Goal: Information Seeking & Learning: Learn about a topic

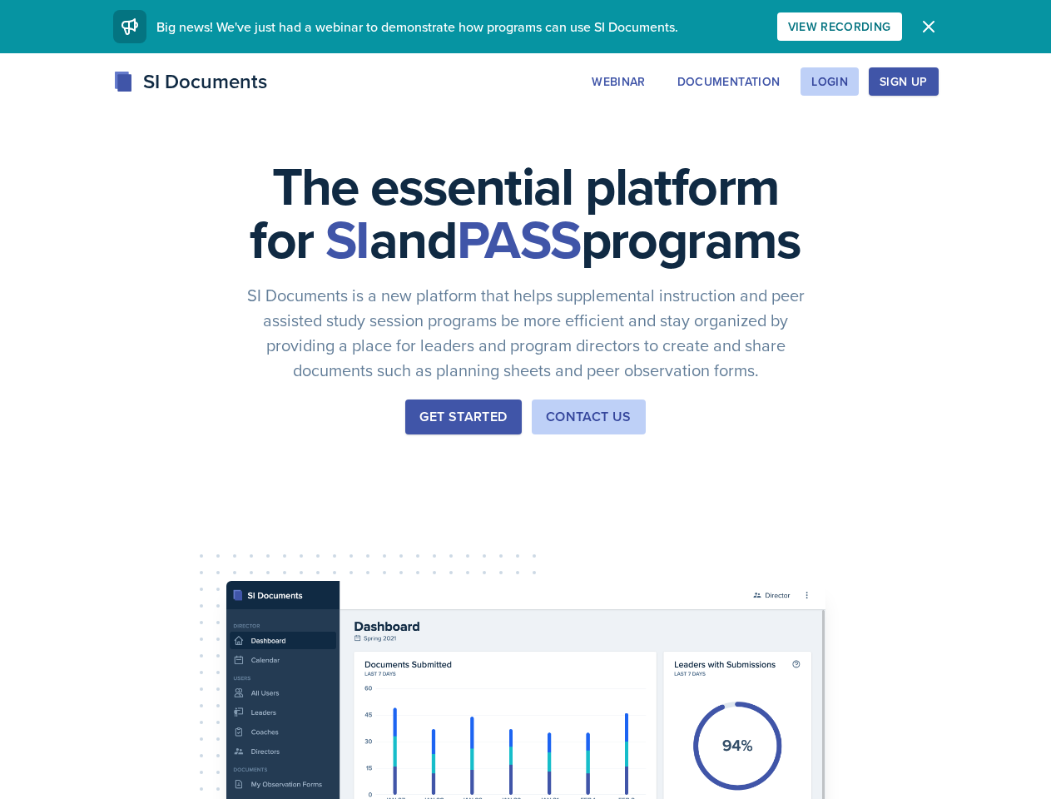
click at [525, 400] on div "The essential platform for SI and PASS programs SI Documents is a new platform …" at bounding box center [525, 559] width 1051 height 1012
click at [892, 27] on div "View Recording" at bounding box center [839, 26] width 103 height 13
click at [934, 27] on icon "button" at bounding box center [929, 27] width 10 height 10
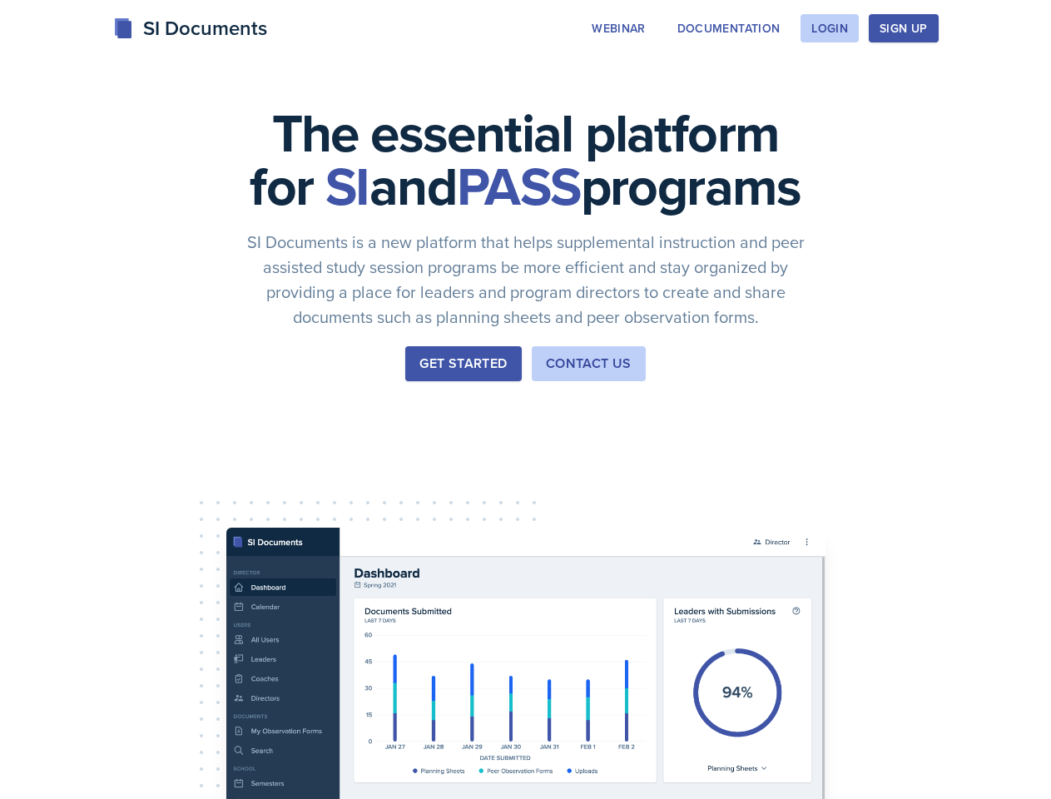
click at [720, 82] on div "The essential platform for SI and PASS programs SI Documents is a new platform …" at bounding box center [525, 506] width 1051 height 1012
click at [829, 82] on div "The essential platform for SI and PASS programs SI Documents is a new platform …" at bounding box center [525, 506] width 1051 height 1012
click at [930, 82] on div "The essential platform for SI and PASS programs SI Documents is a new platform …" at bounding box center [525, 506] width 1051 height 1012
click at [1003, 82] on div "The essential platform for SI and PASS programs SI Documents is a new platform …" at bounding box center [525, 506] width 1051 height 1012
click at [98, 523] on div "The essential platform for SI and PASS programs SI Documents is a new platform …" at bounding box center [525, 506] width 1051 height 1012
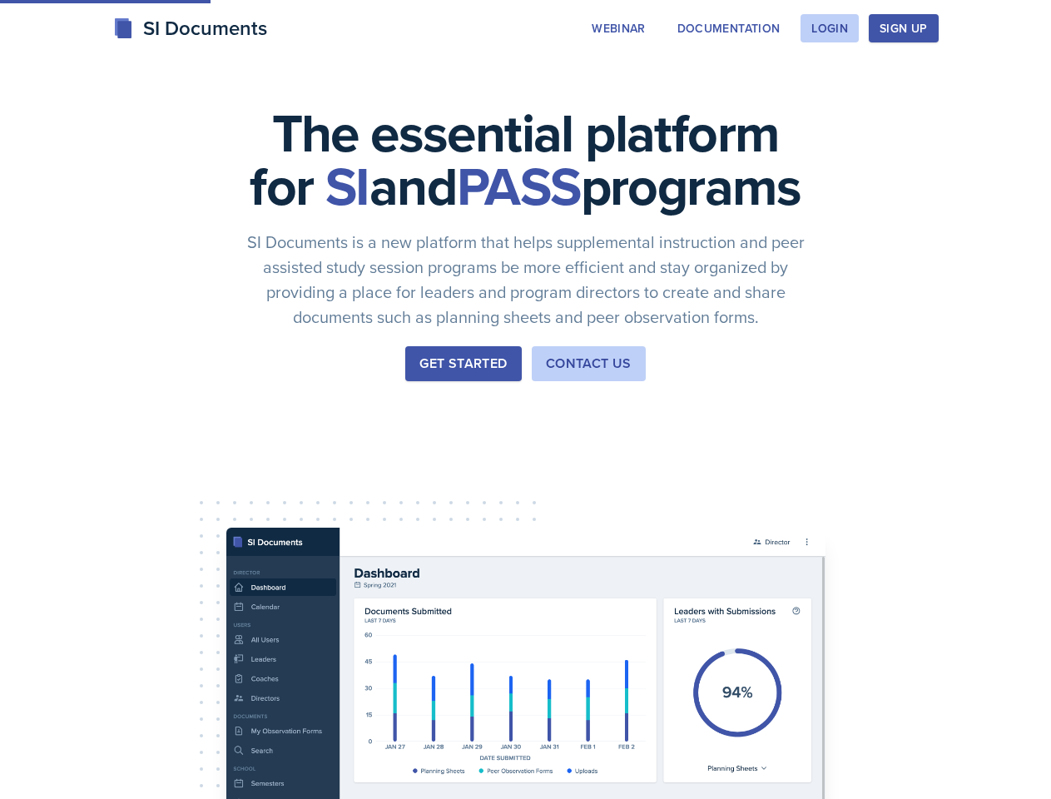
click at [224, 523] on div "The essential platform for SI and PASS programs SI Documents is a new platform …" at bounding box center [525, 506] width 1051 height 1012
